Goal: Check status: Check status

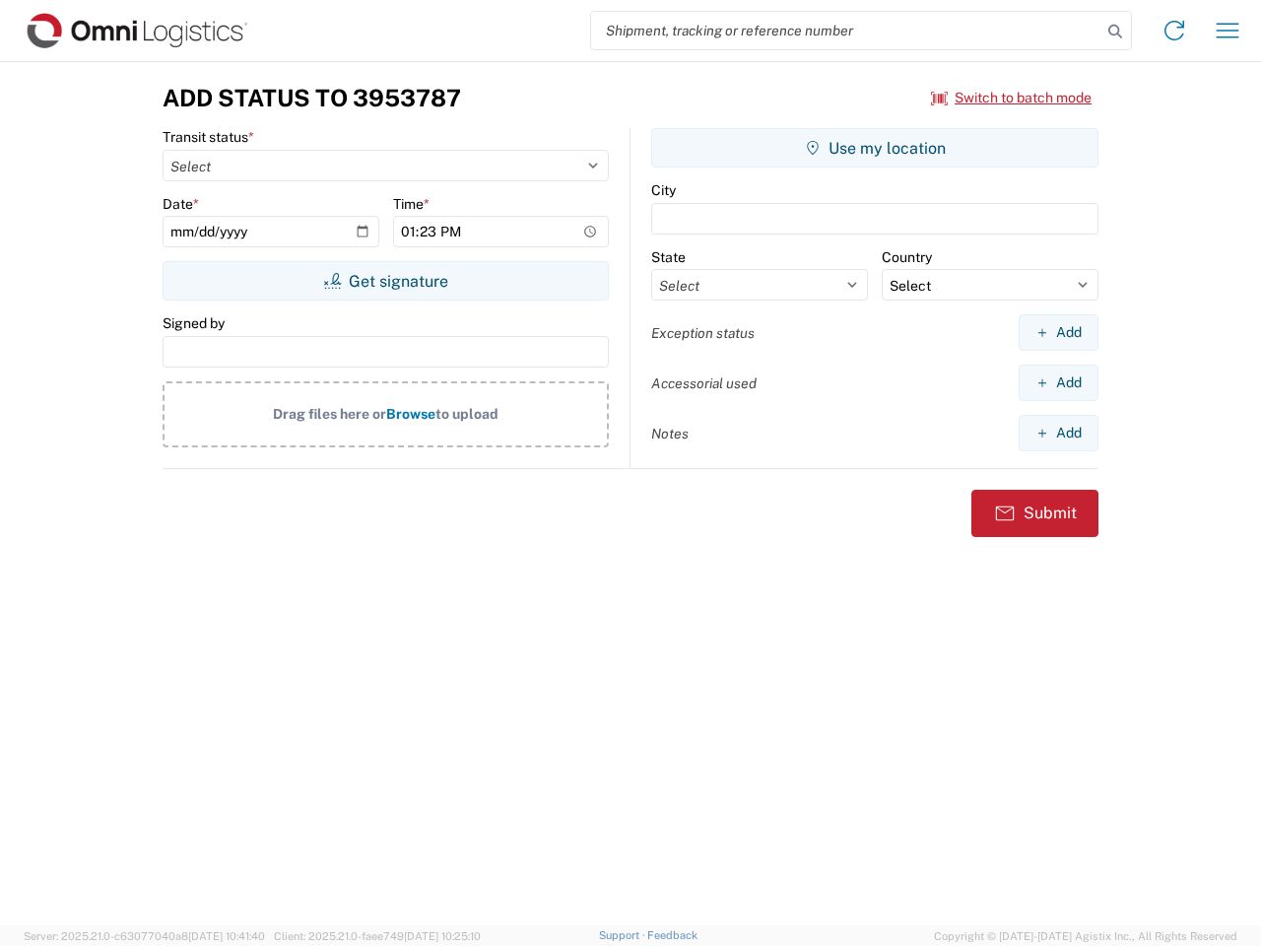
click at [846, 31] on input "search" at bounding box center [846, 30] width 510 height 37
click at [1115, 32] on icon at bounding box center [1115, 32] width 28 height 28
click at [1174, 31] on icon at bounding box center [1175, 31] width 32 height 32
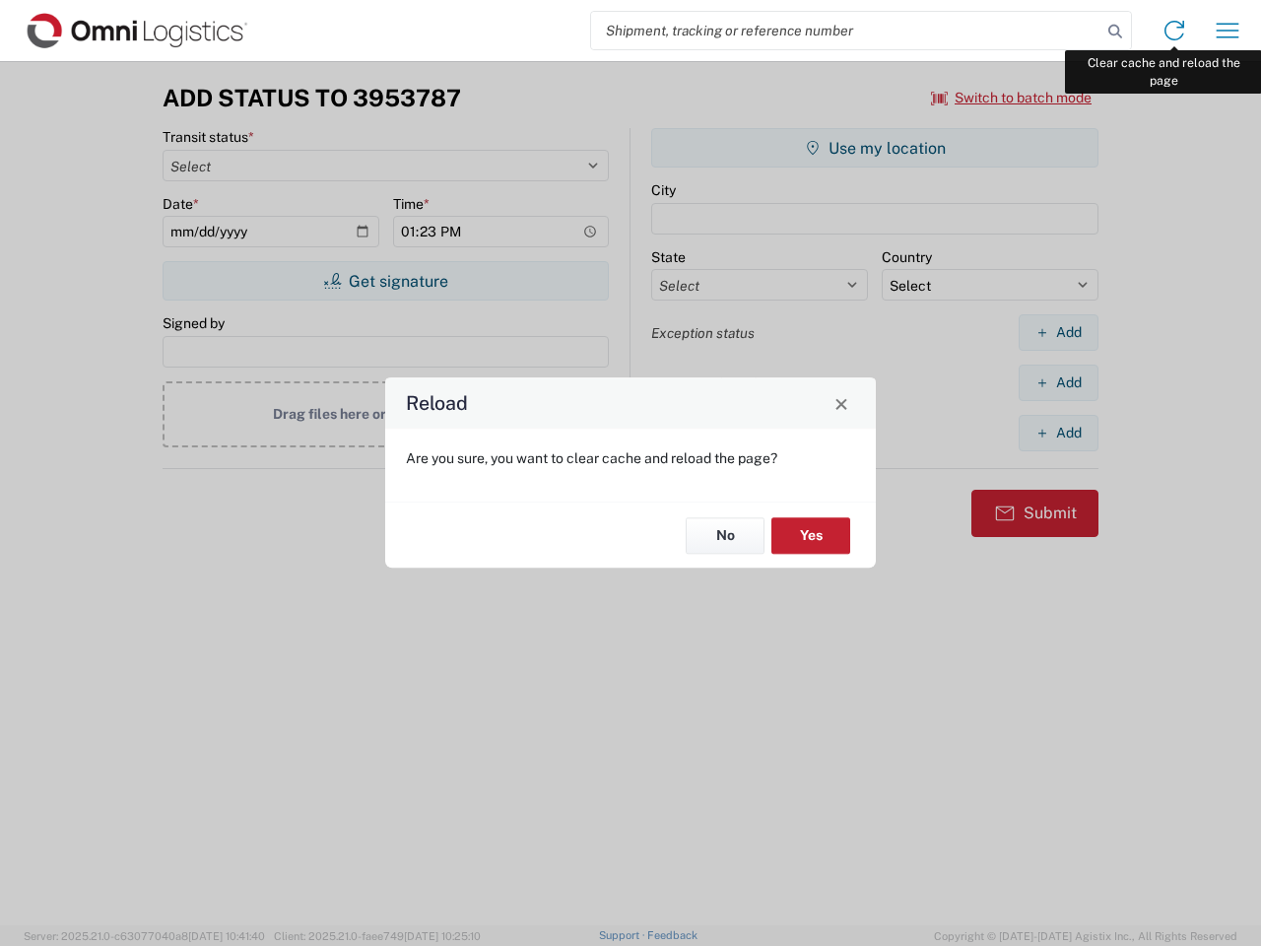
click at [1228, 31] on div "Reload Are you sure, you want to clear cache and reload the page? No Yes" at bounding box center [630, 473] width 1261 height 946
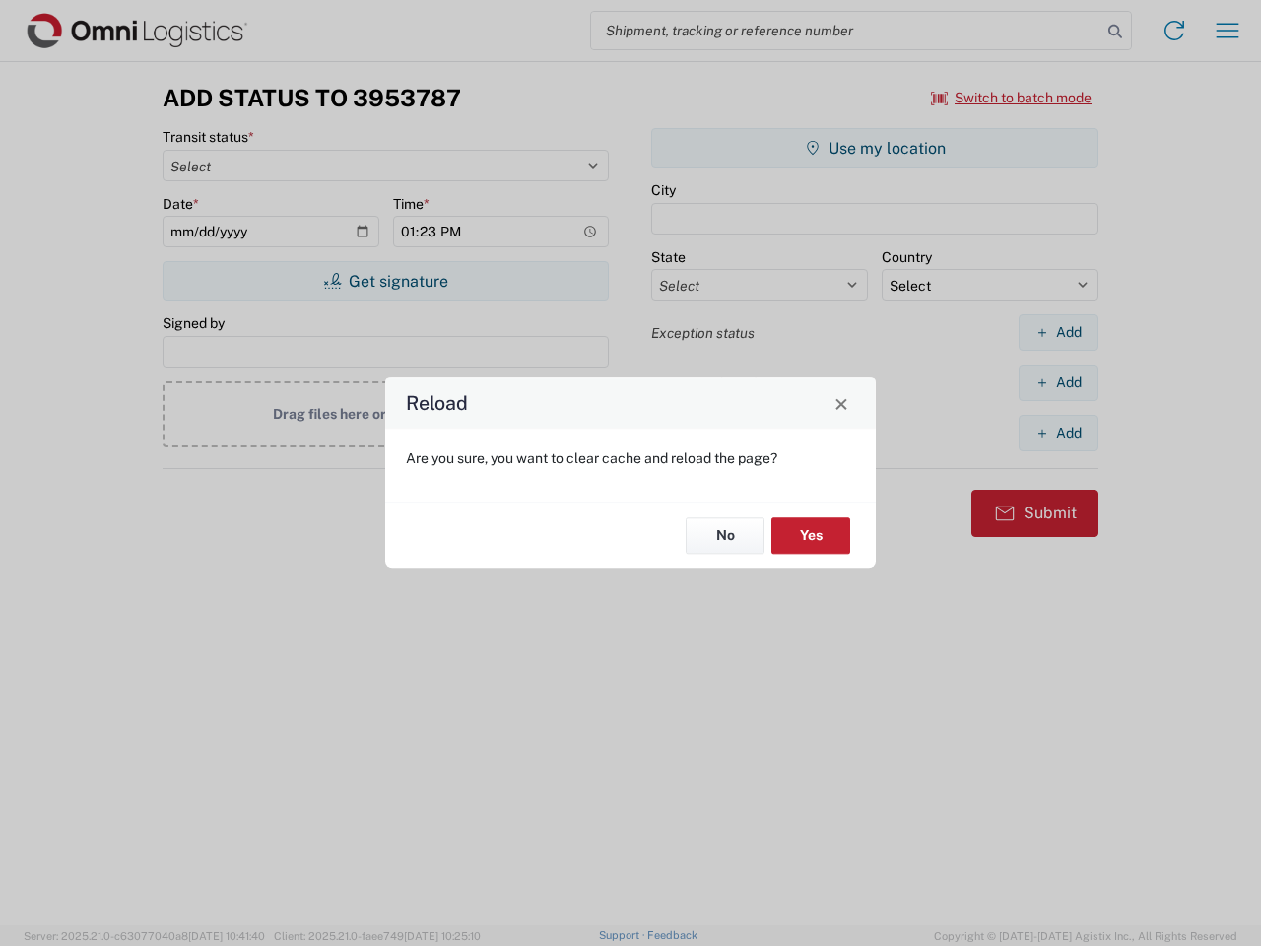
click at [1012, 98] on div "Reload Are you sure, you want to clear cache and reload the page? No Yes" at bounding box center [630, 473] width 1261 height 946
click at [385, 281] on div "Reload Are you sure, you want to clear cache and reload the page? No Yes" at bounding box center [630, 473] width 1261 height 946
click at [875, 148] on div "Reload Are you sure, you want to clear cache and reload the page? No Yes" at bounding box center [630, 473] width 1261 height 946
click at [1058, 332] on div "Reload Are you sure, you want to clear cache and reload the page? No Yes" at bounding box center [630, 473] width 1261 height 946
click at [1058, 382] on div "Reload Are you sure, you want to clear cache and reload the page? No Yes" at bounding box center [630, 473] width 1261 height 946
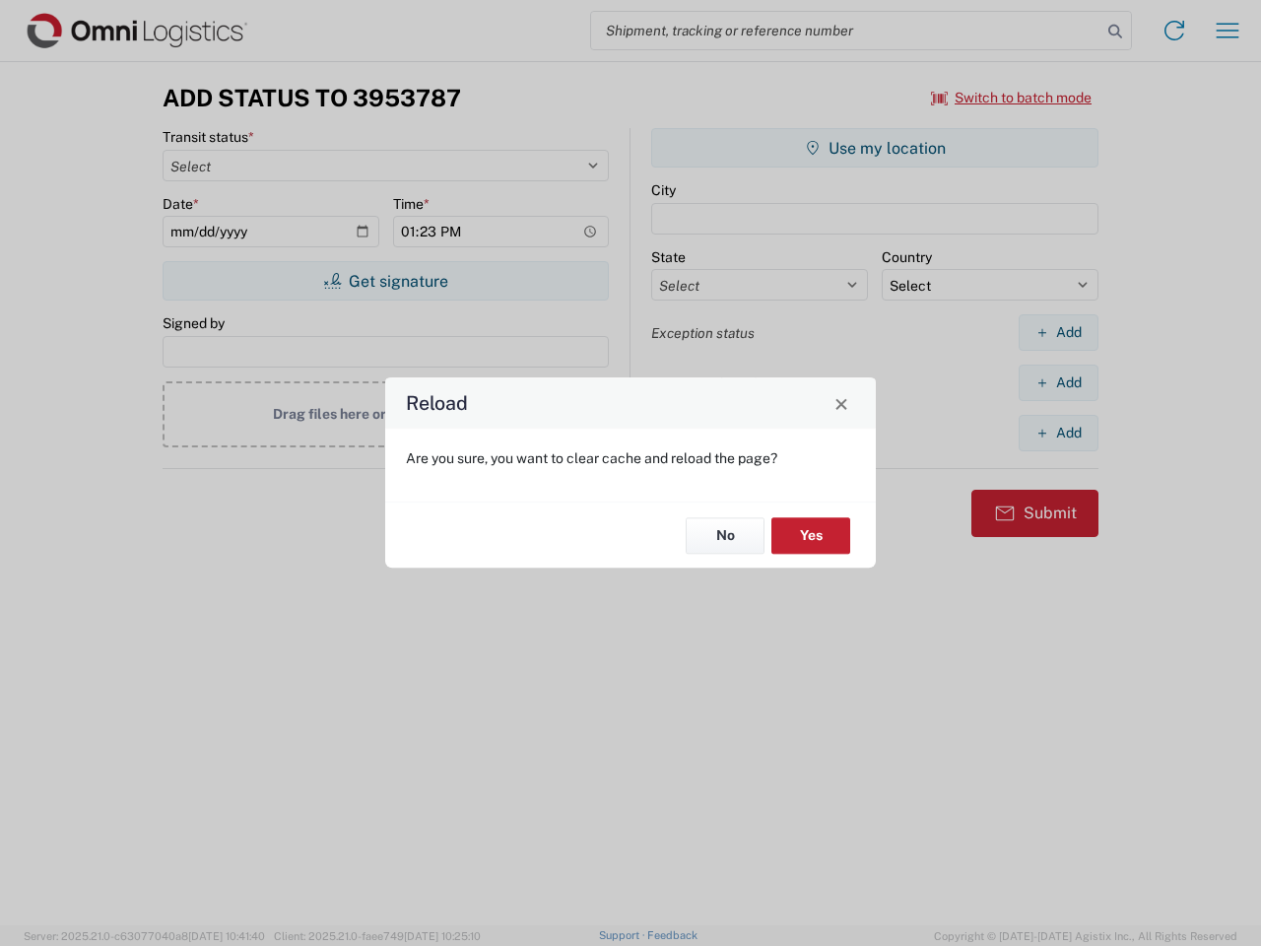
click at [1058, 433] on div "Reload Are you sure, you want to clear cache and reload the page? No Yes" at bounding box center [630, 473] width 1261 height 946
